Goal: Transaction & Acquisition: Subscribe to service/newsletter

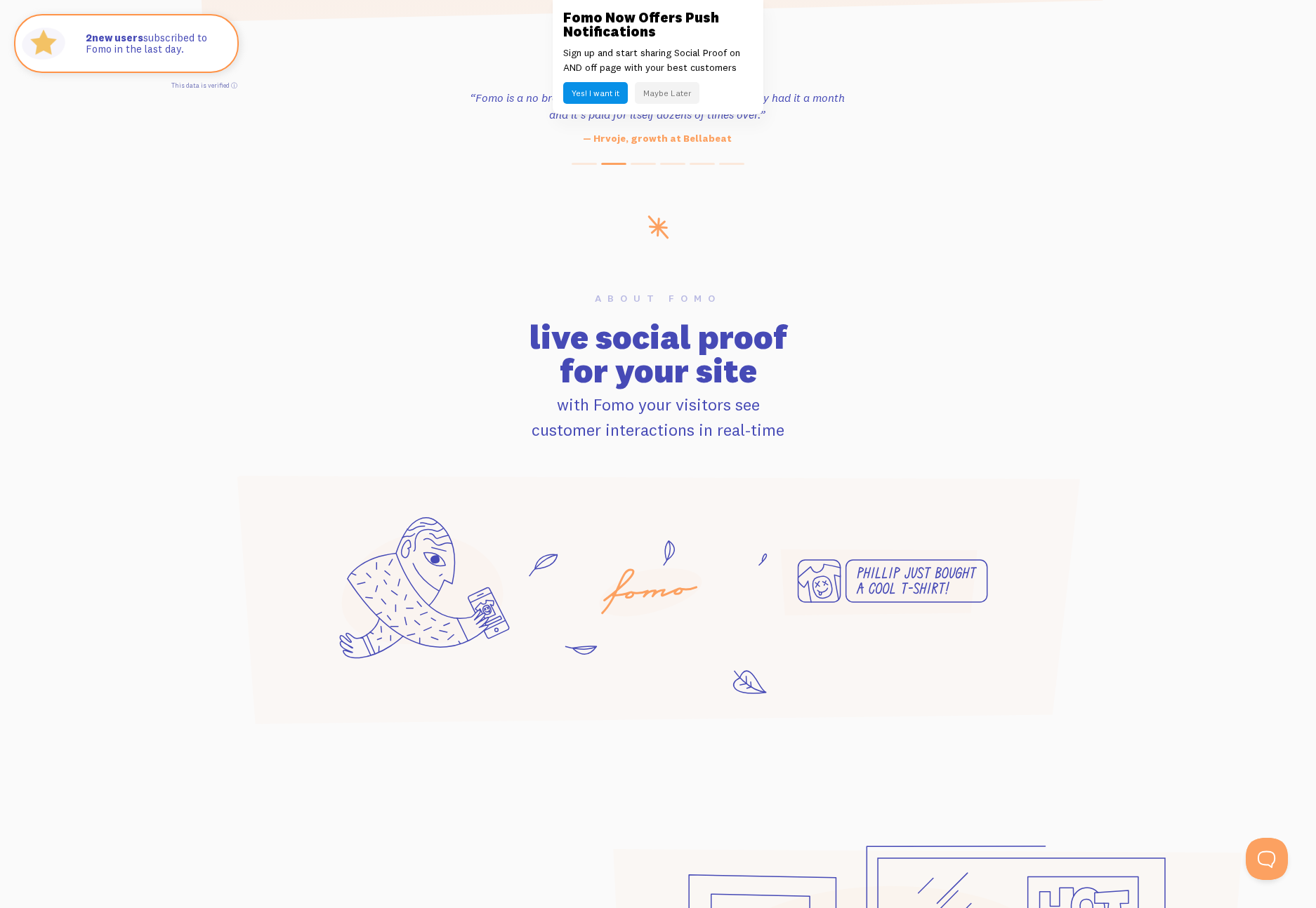
click at [676, 87] on button "Maybe Later" at bounding box center [667, 92] width 65 height 22
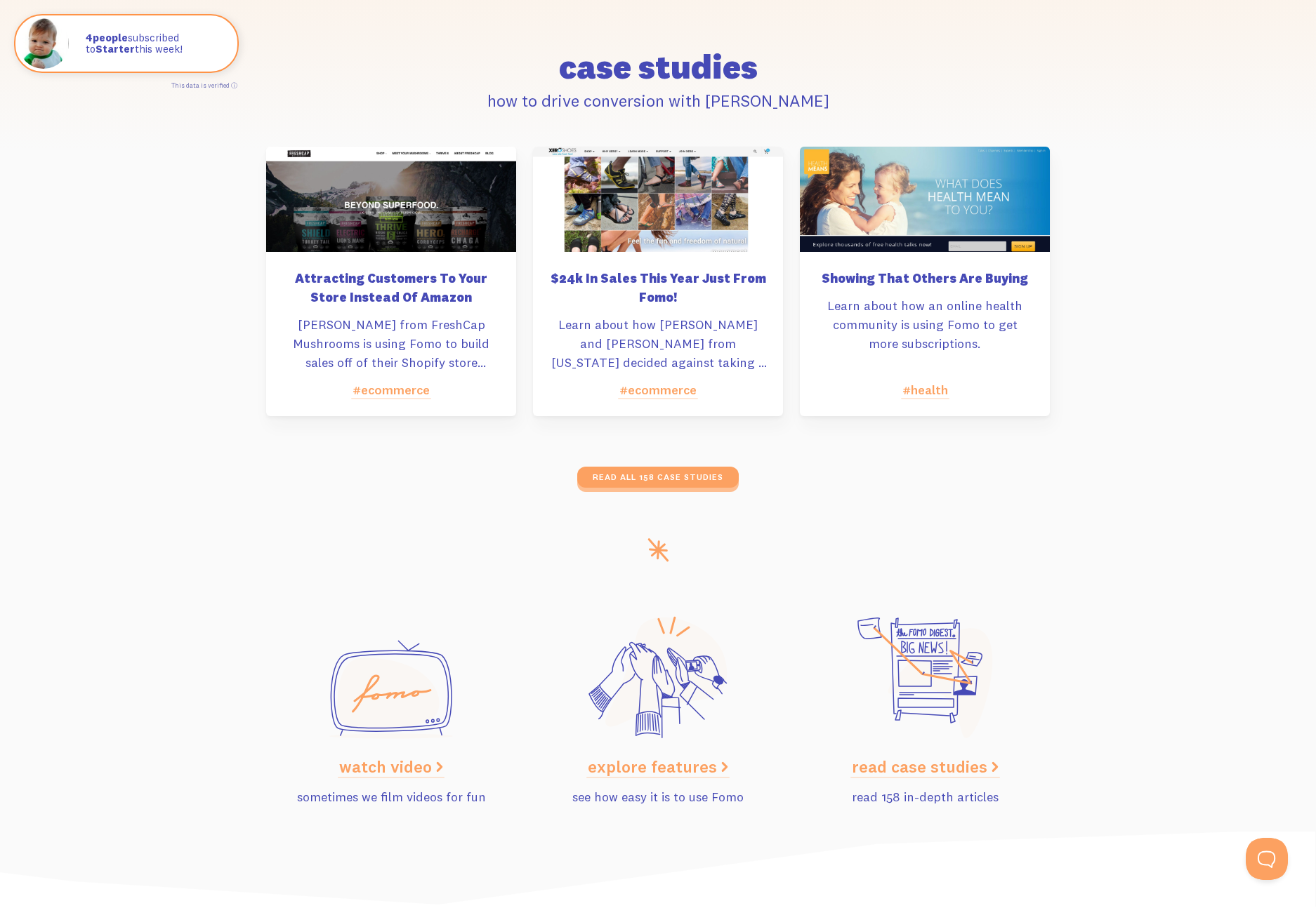
scroll to position [6769, 0]
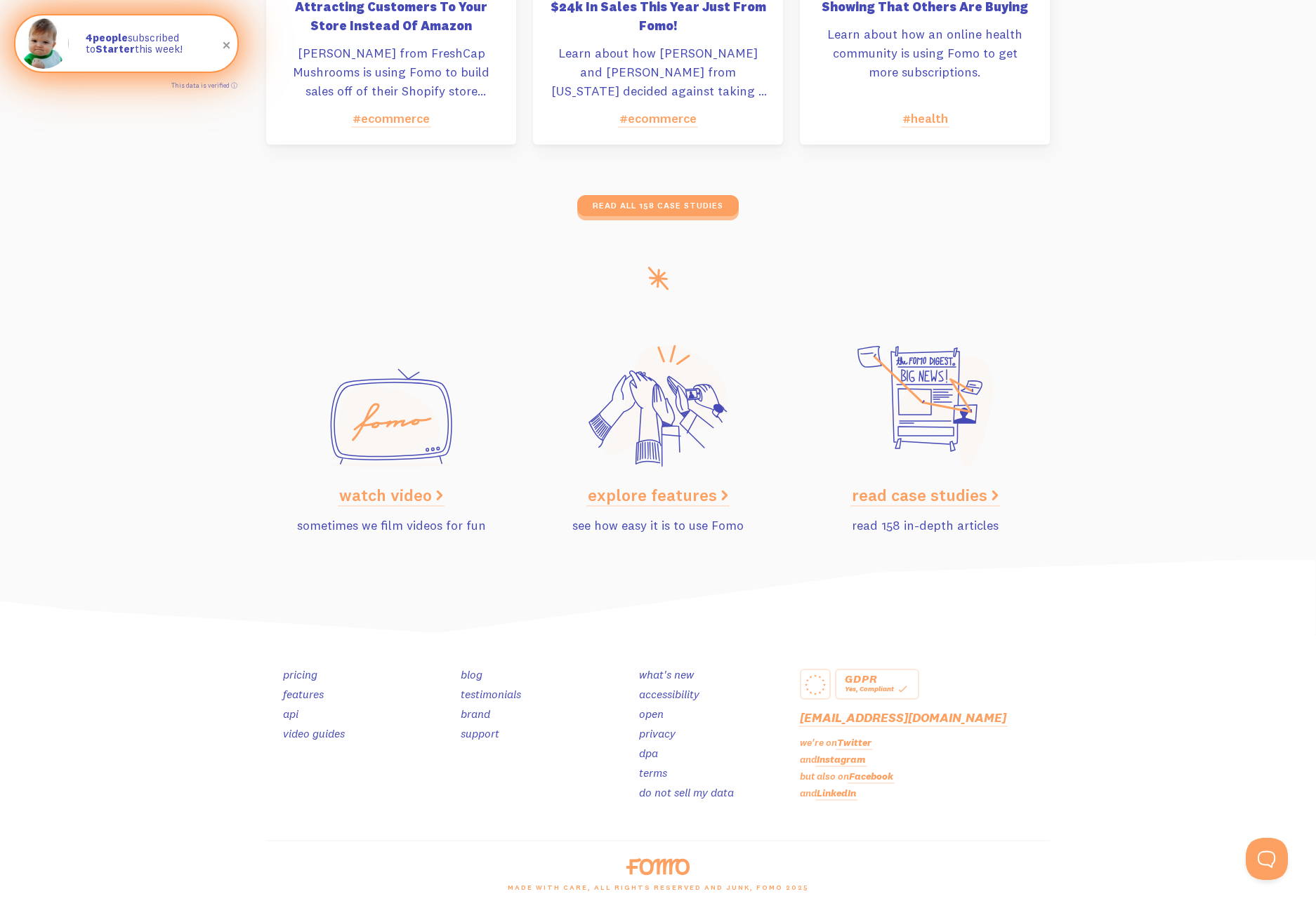
click at [104, 55] on strong "Starter" at bounding box center [114, 48] width 39 height 13
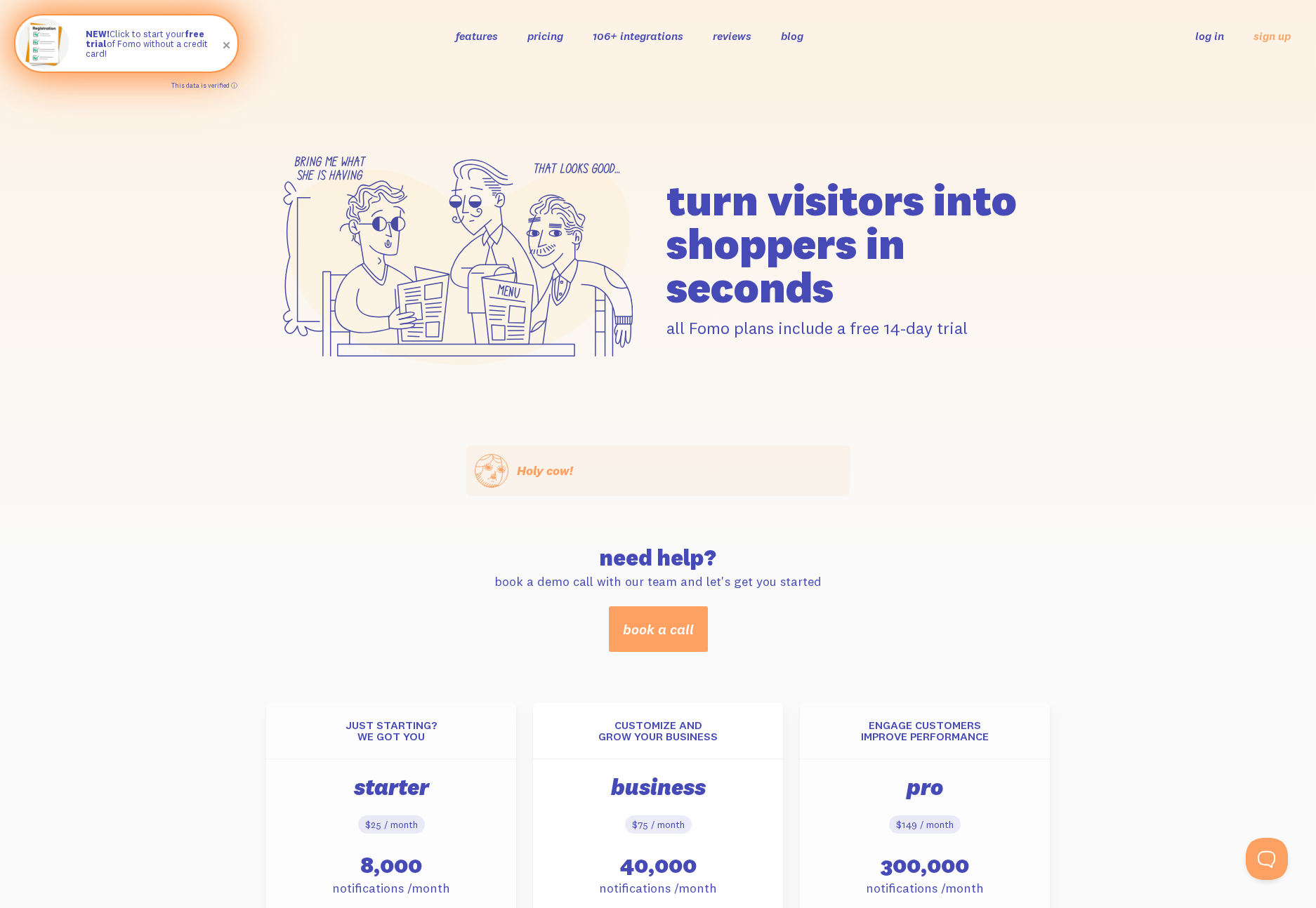
click at [215, 85] on link "This data is verified ⓘ" at bounding box center [203, 85] width 66 height 8
